Goal: Task Accomplishment & Management: Complete application form

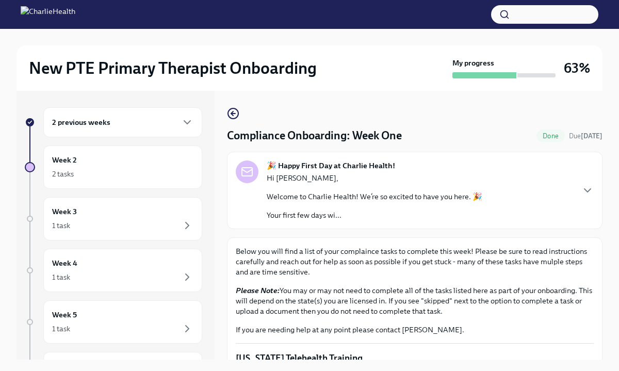
scroll to position [18, 0]
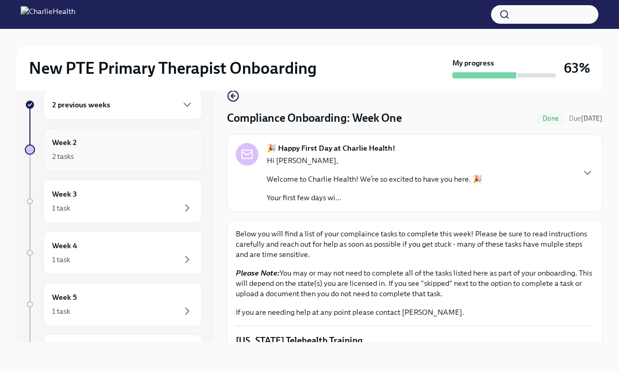
click at [110, 157] on div "2 tasks" at bounding box center [122, 156] width 141 height 12
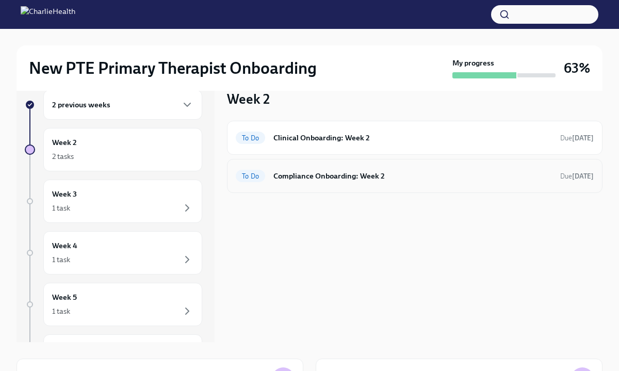
click at [286, 177] on h6 "Compliance Onboarding: Week 2" at bounding box center [412, 175] width 279 height 11
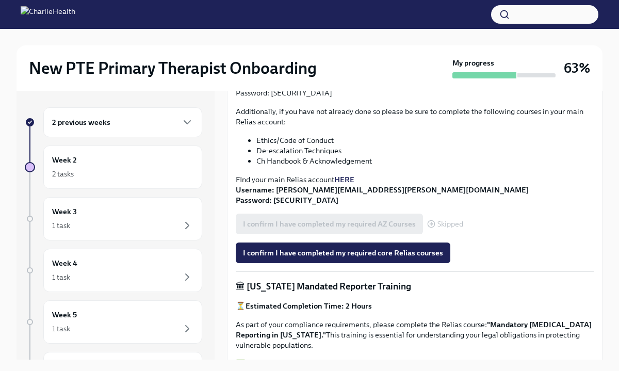
scroll to position [392, 0]
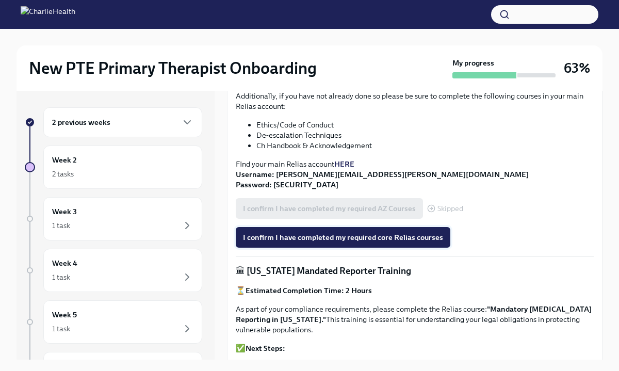
click at [401, 240] on span "I confirm I have completed my required core Relias courses" at bounding box center [343, 237] width 200 height 10
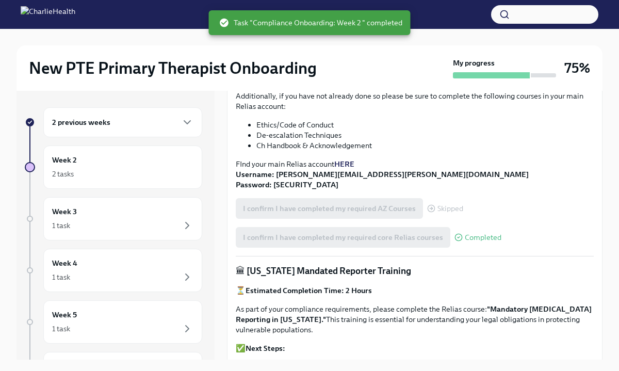
click at [544, 171] on p "FInd your main Relias account HERE Username: monica.anderson@charliehealth.com …" at bounding box center [415, 174] width 358 height 31
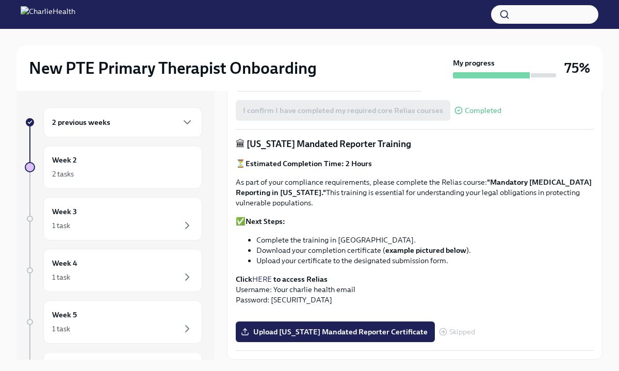
scroll to position [598, 0]
